Goal: Book appointment/travel/reservation

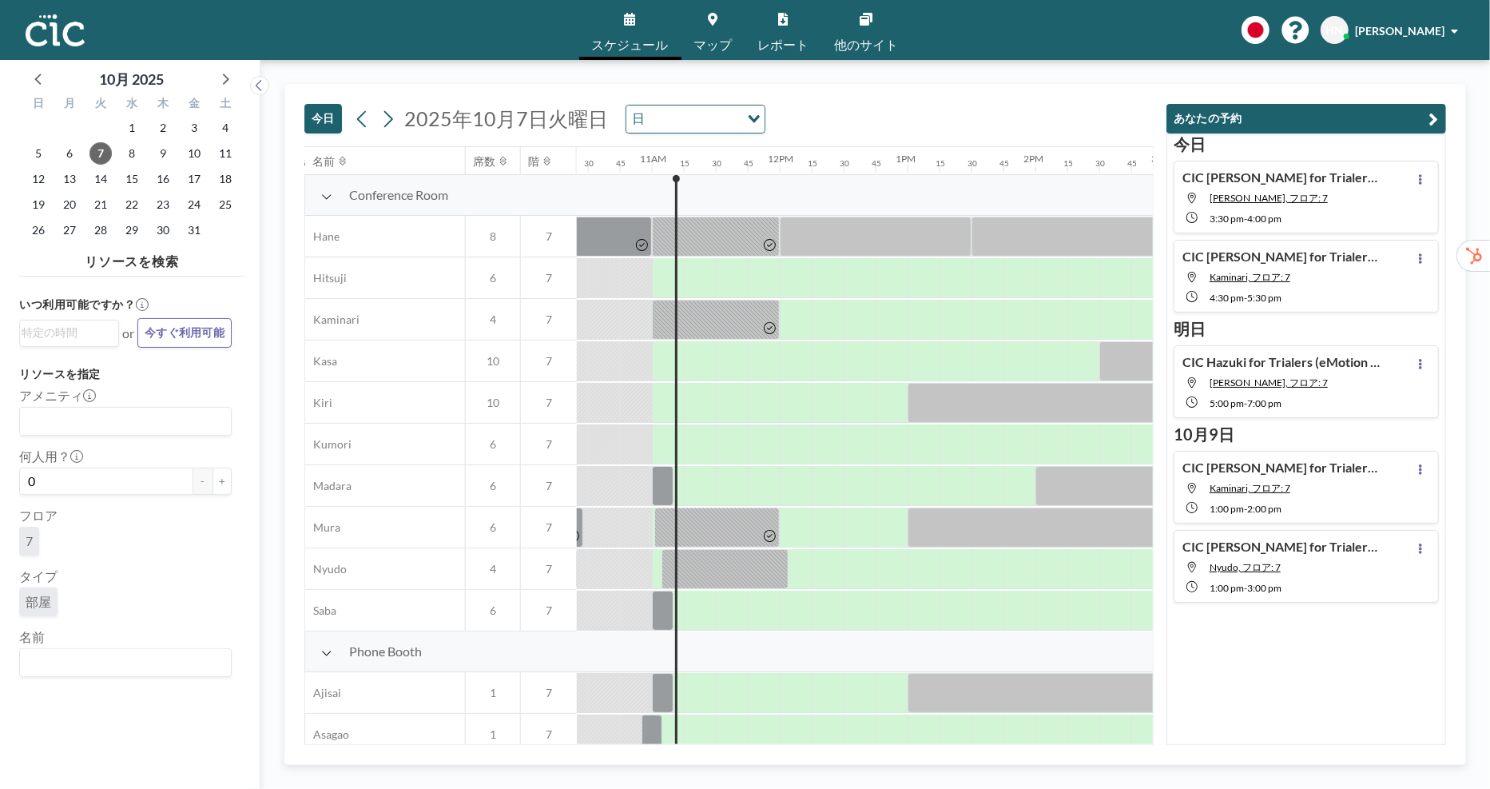
scroll to position [0, 1374]
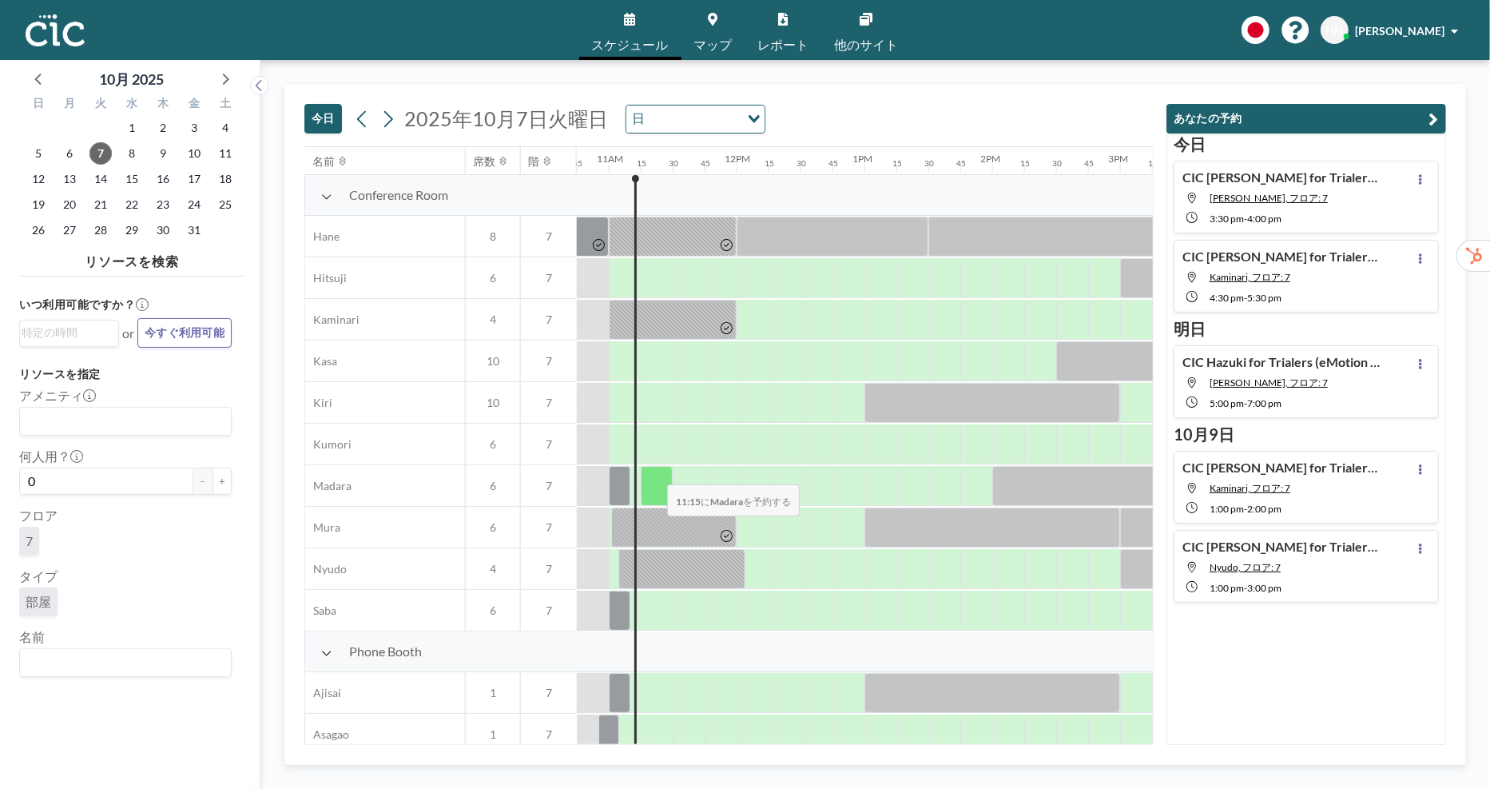
click at [655, 473] on div at bounding box center [657, 486] width 32 height 40
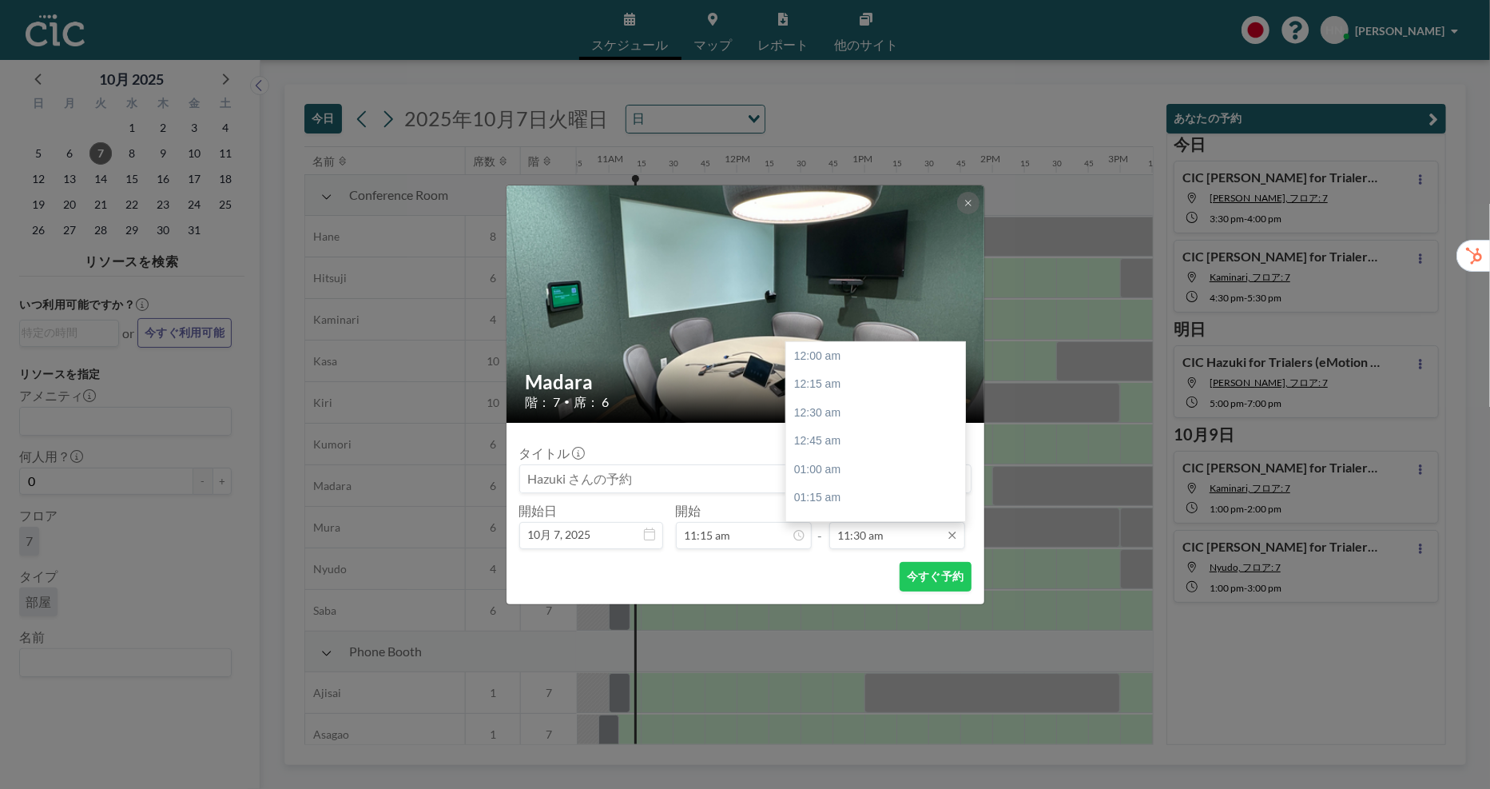
scroll to position [1308, 0]
click at [892, 529] on input "11:30 am" at bounding box center [897, 535] width 136 height 27
click at [886, 404] on div "12:00 pm" at bounding box center [875, 413] width 179 height 29
type input "12:00 pm"
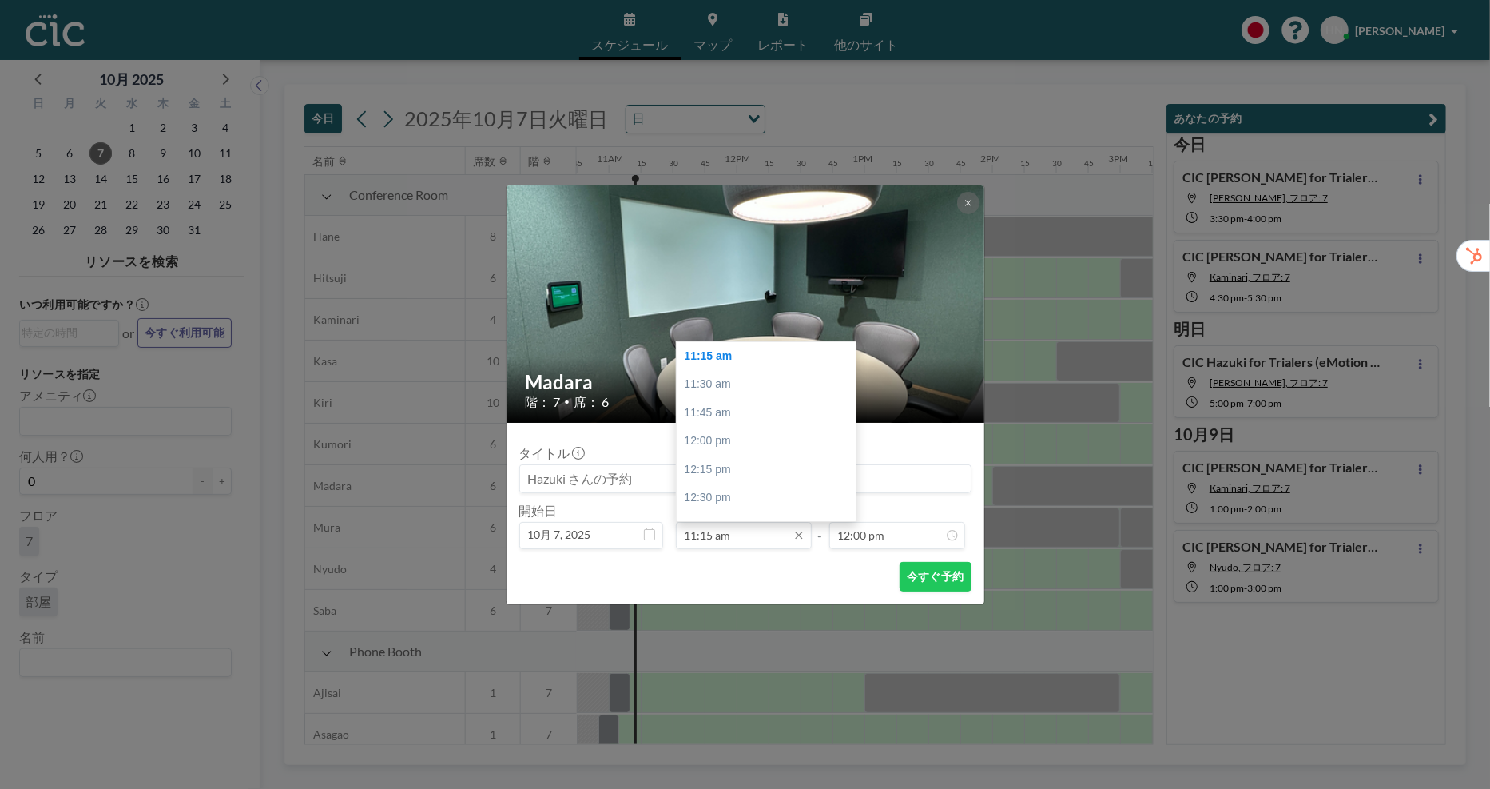
click at [709, 535] on input "11:15 am" at bounding box center [744, 535] width 136 height 27
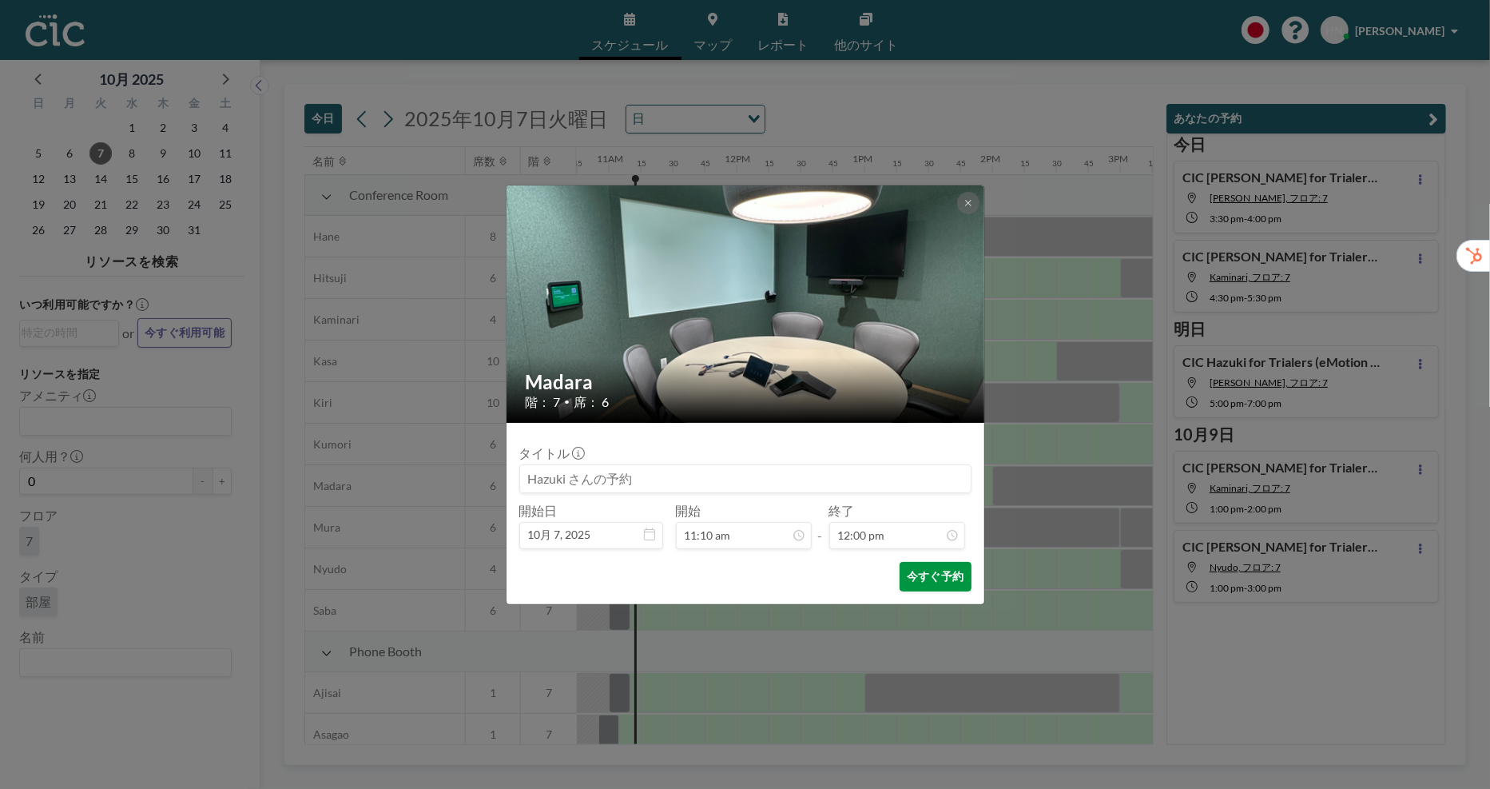
scroll to position [1366, 0]
type input "11:15 am"
click at [947, 564] on button "今すぐ予約" at bounding box center [935, 577] width 71 height 30
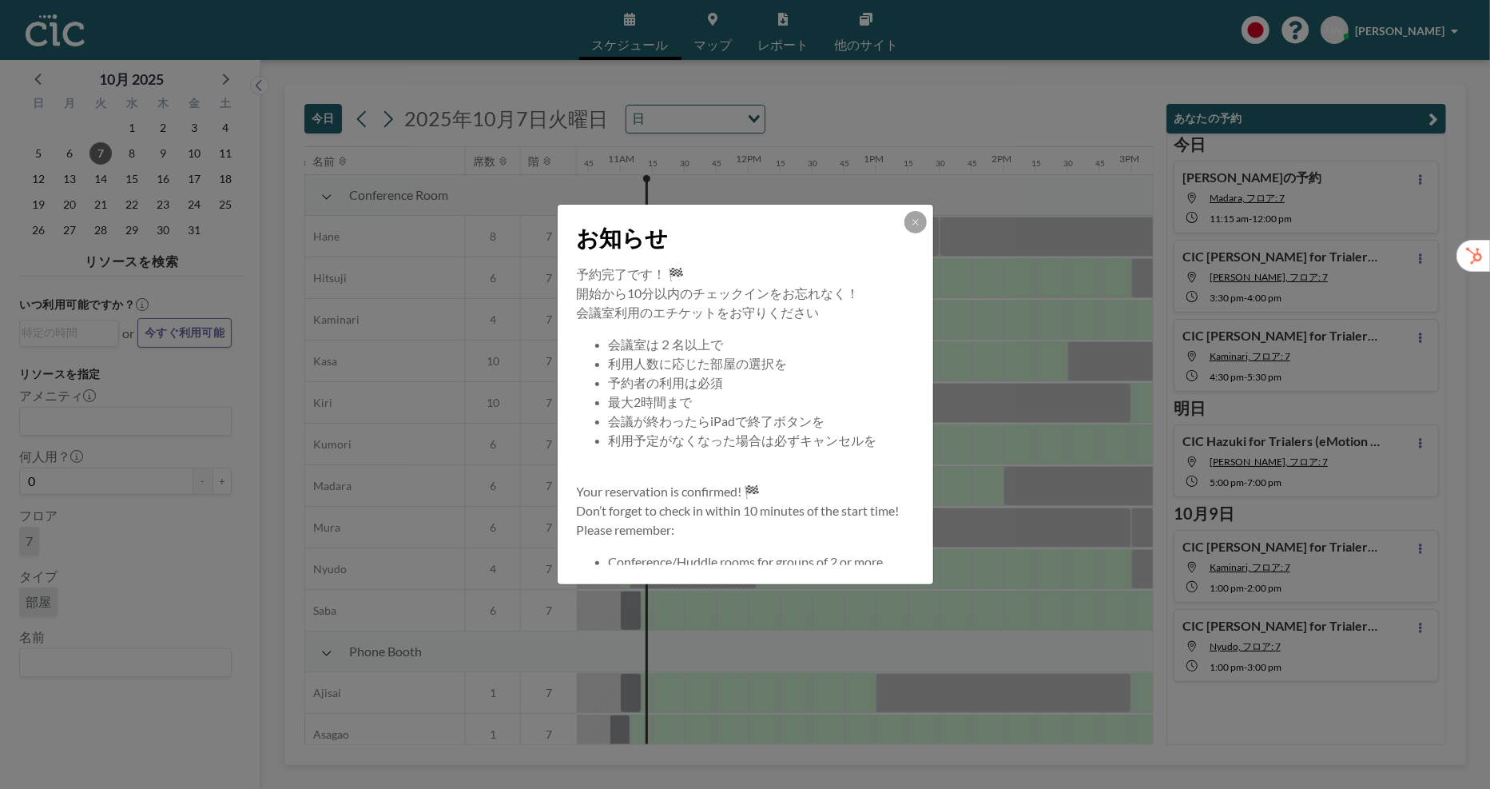
scroll to position [0, 1374]
click at [918, 221] on icon at bounding box center [916, 222] width 10 height 10
